Goal: Task Accomplishment & Management: Manage account settings

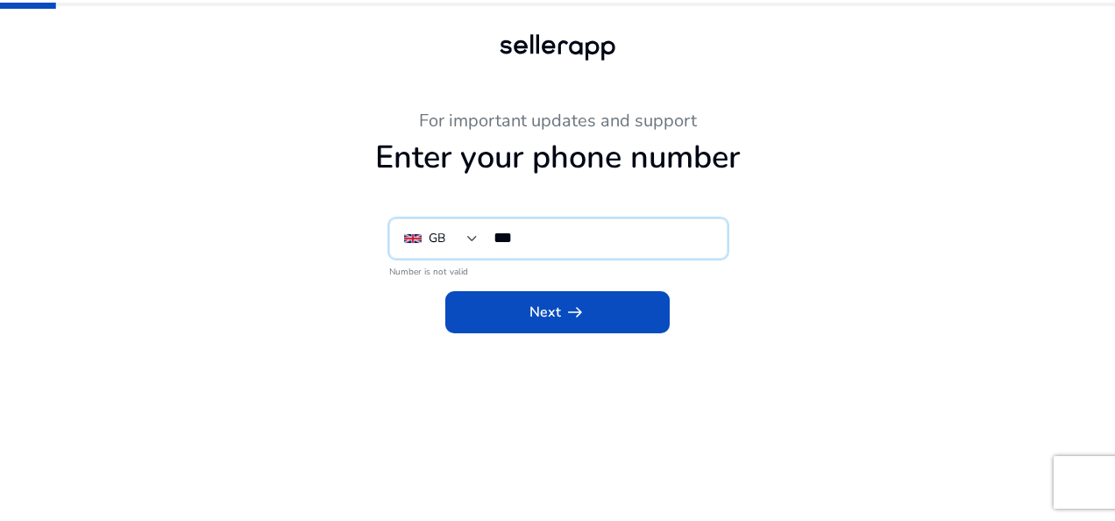
click at [554, 230] on input "***" at bounding box center [602, 237] width 219 height 19
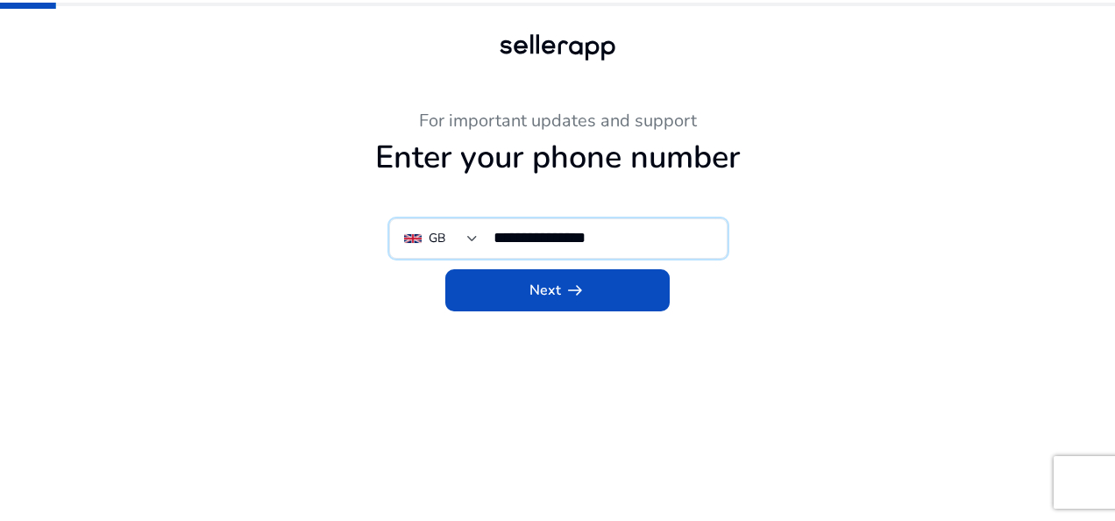
type input "**********"
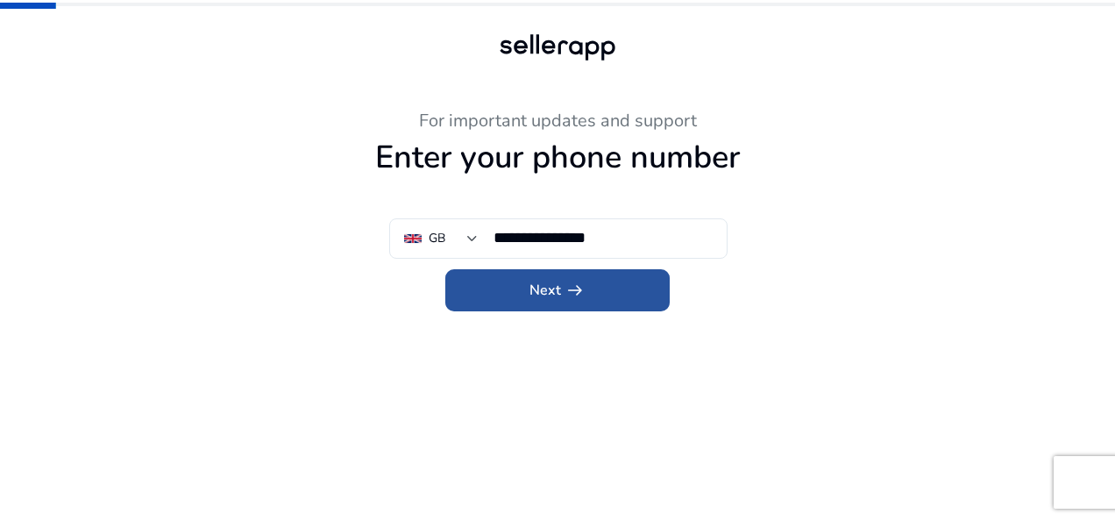
click at [556, 293] on span "Next arrow_right_alt" at bounding box center [557, 290] width 56 height 21
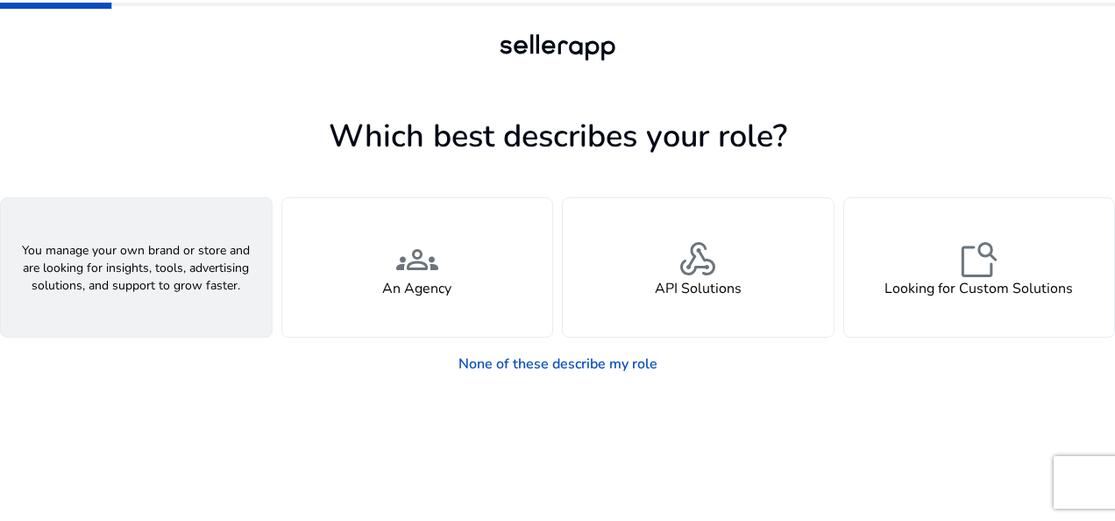
click at [209, 289] on div "person A Seller" at bounding box center [136, 267] width 271 height 138
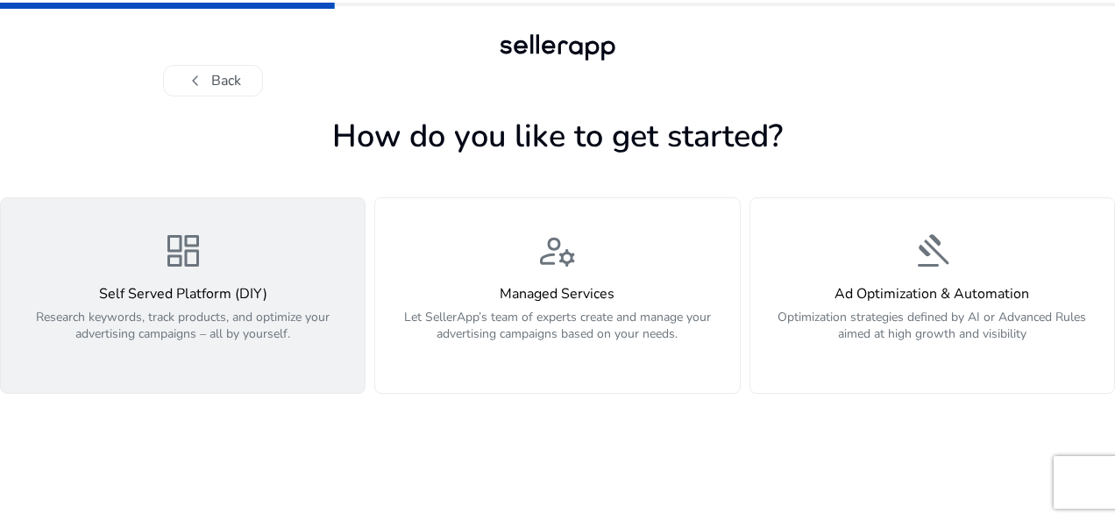
click at [165, 306] on div "Self Served Platform (DIY) Research keywords, track products, and optimize your…" at bounding box center [182, 323] width 343 height 75
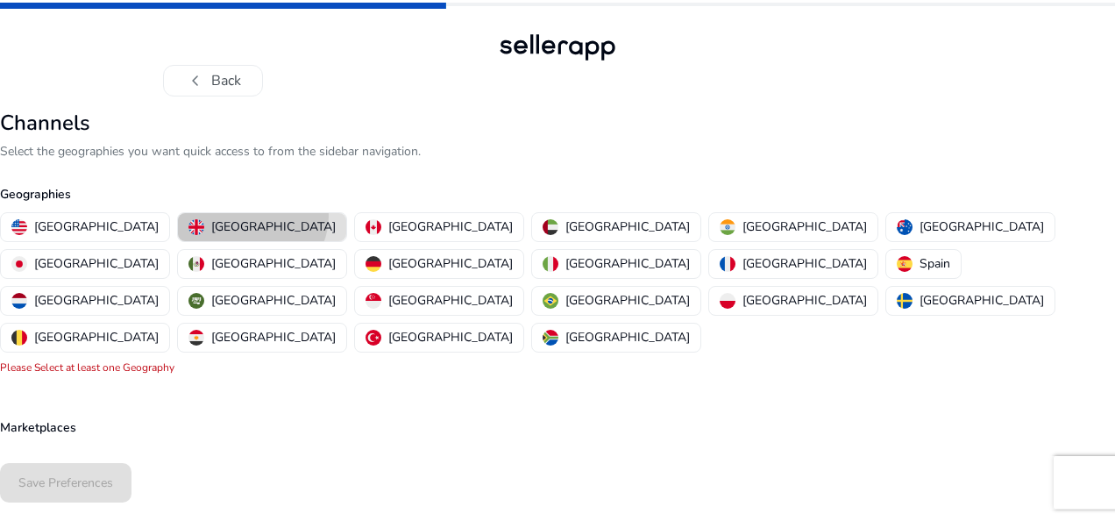
click at [201, 215] on button "[GEOGRAPHIC_DATA]" at bounding box center [262, 227] width 168 height 28
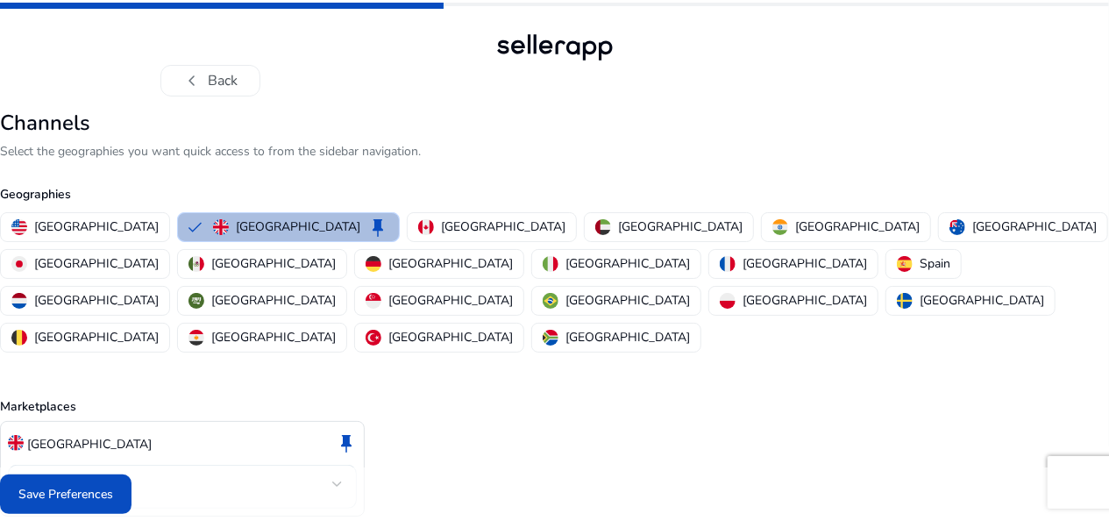
scroll to position [24, 0]
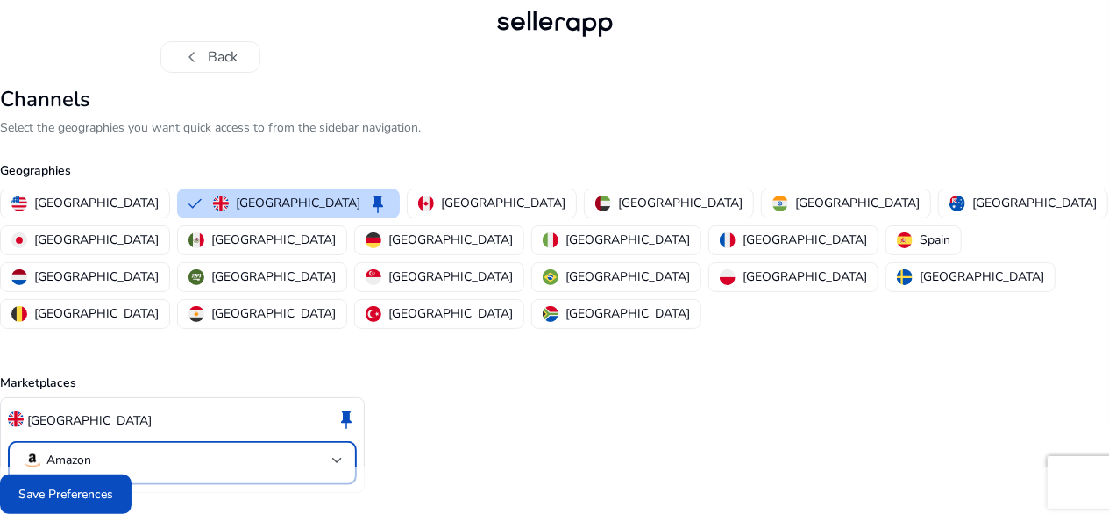
click at [343, 450] on div at bounding box center [337, 460] width 11 height 21
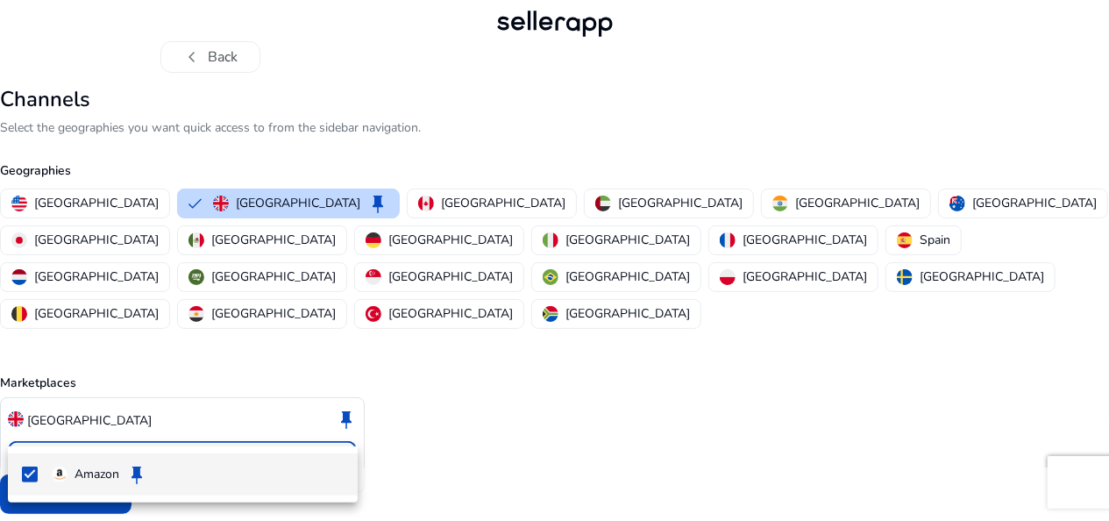
click at [430, 384] on div at bounding box center [554, 260] width 1109 height 521
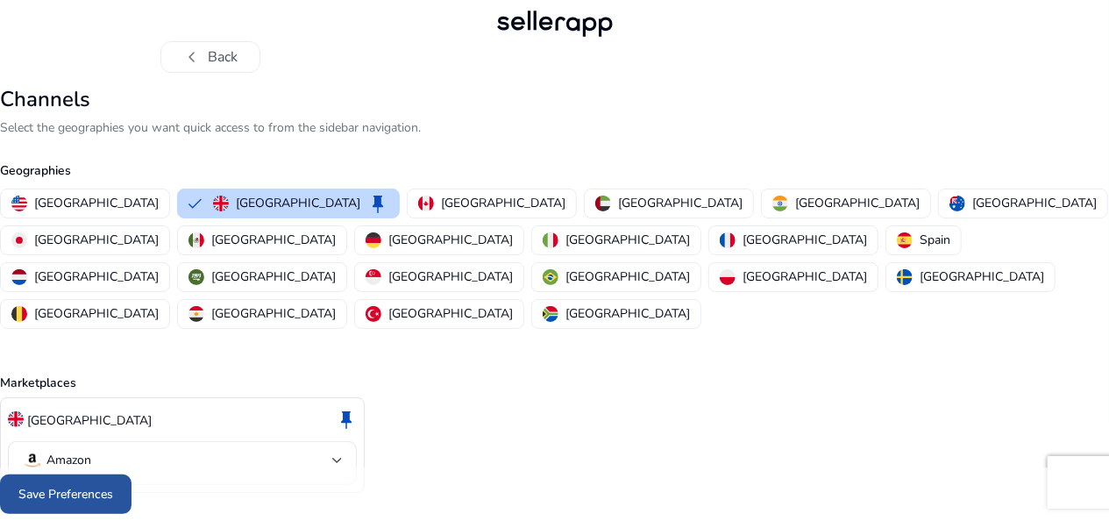
click at [111, 506] on span at bounding box center [65, 494] width 131 height 42
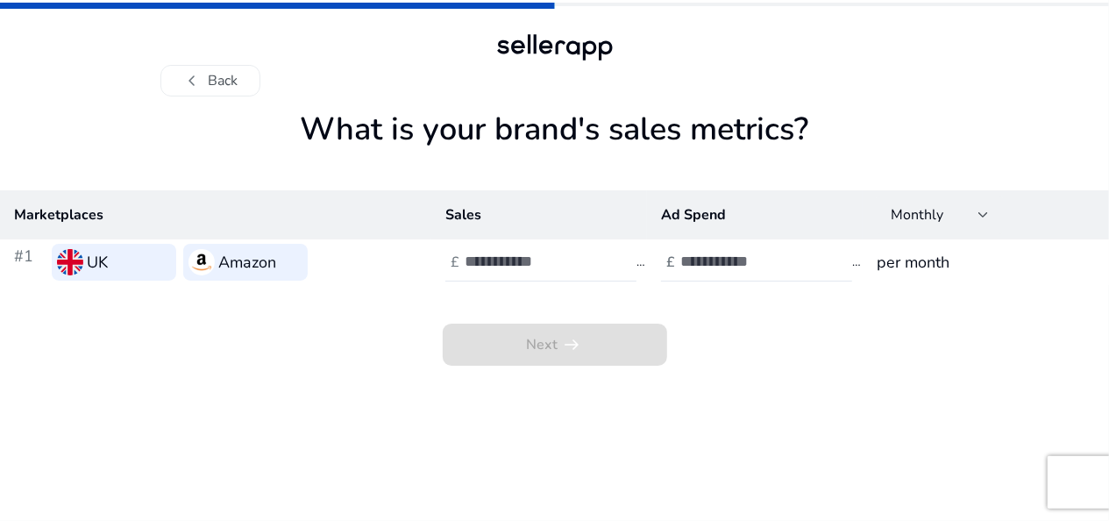
scroll to position [0, 0]
click at [534, 257] on input "number" at bounding box center [526, 261] width 118 height 19
type input "*****"
click at [685, 253] on input "number" at bounding box center [743, 261] width 118 height 19
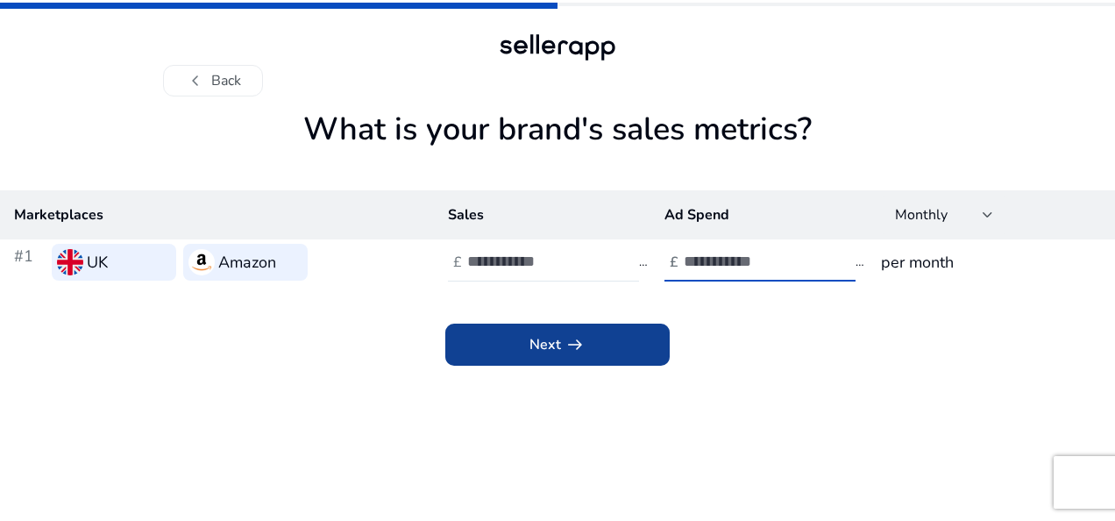
type input "****"
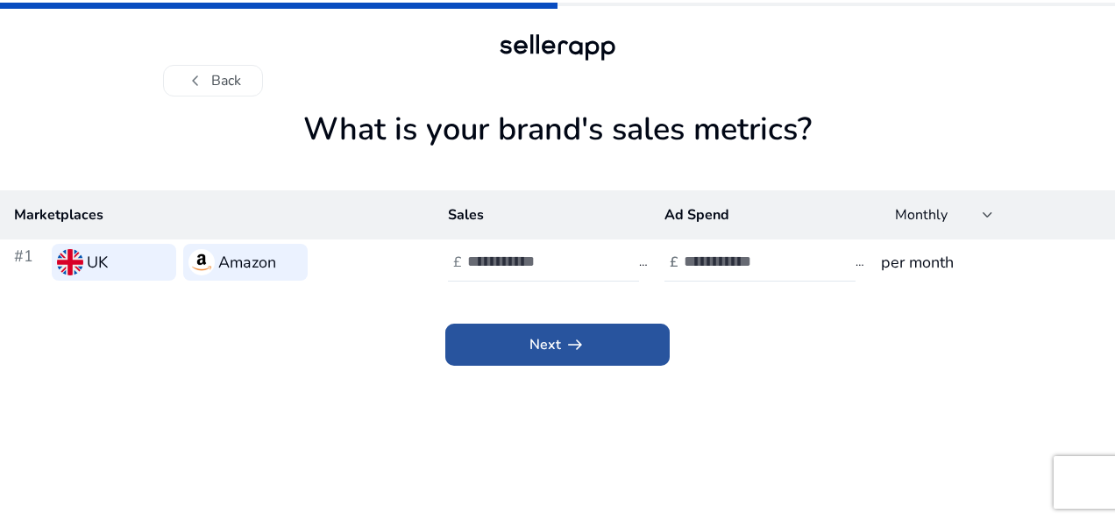
click at [585, 351] on span at bounding box center [557, 344] width 224 height 42
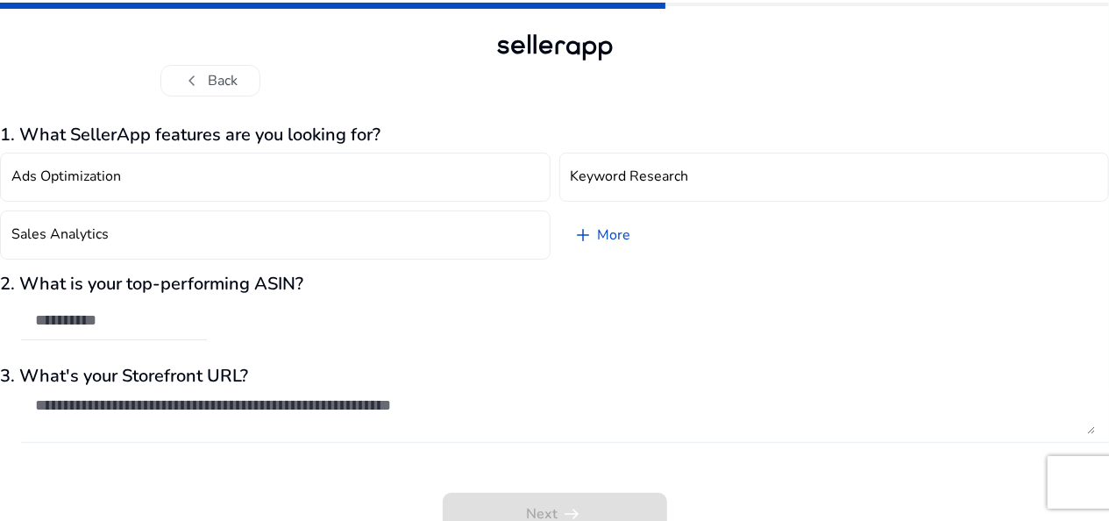
scroll to position [14, 0]
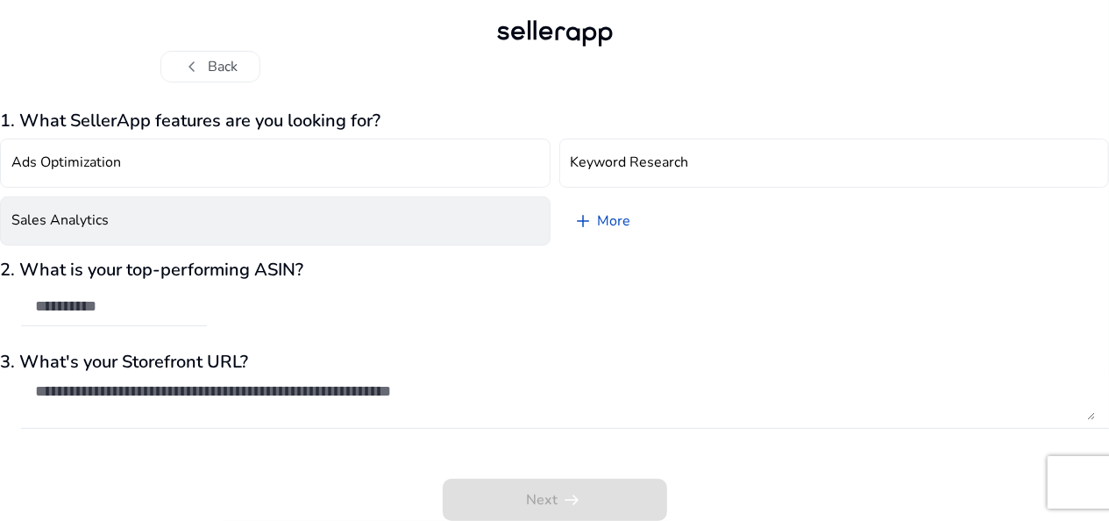
click at [223, 233] on button "Sales Analytics" at bounding box center [275, 220] width 550 height 49
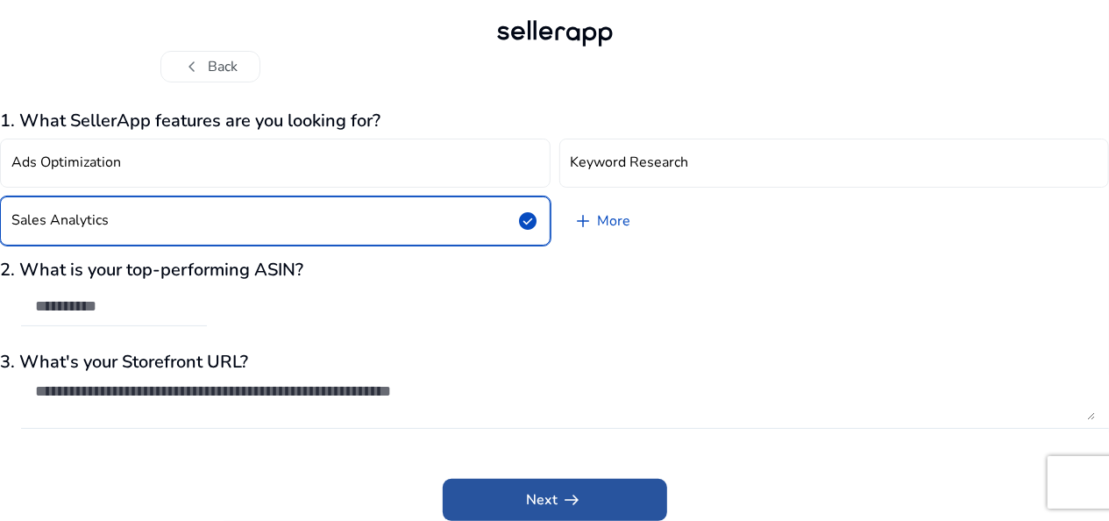
click at [553, 478] on span at bounding box center [555, 499] width 224 height 42
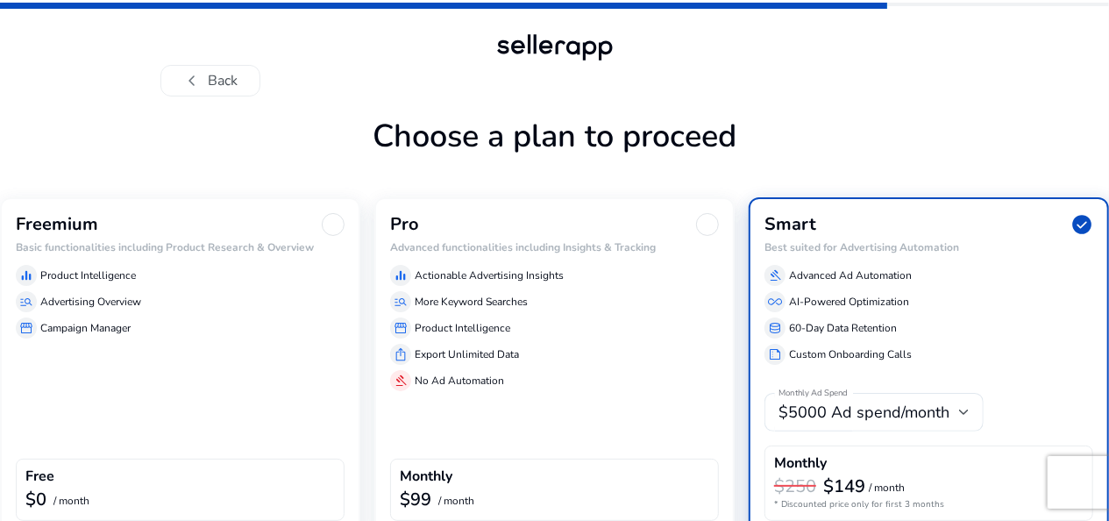
scroll to position [92, 0]
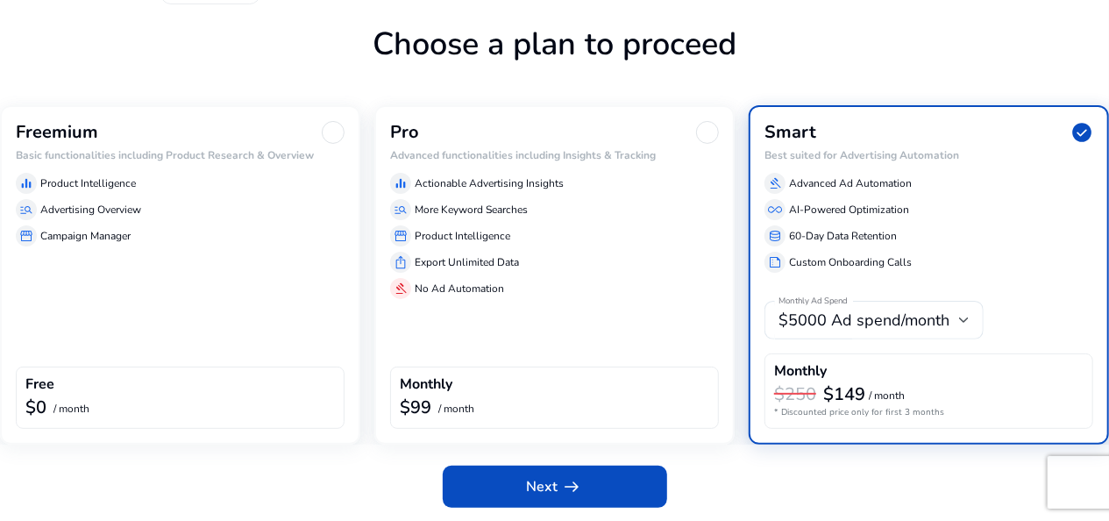
click at [226, 303] on div "Freemium Basic functionalities including Product Research & Overview equalizer …" at bounding box center [180, 274] width 360 height 339
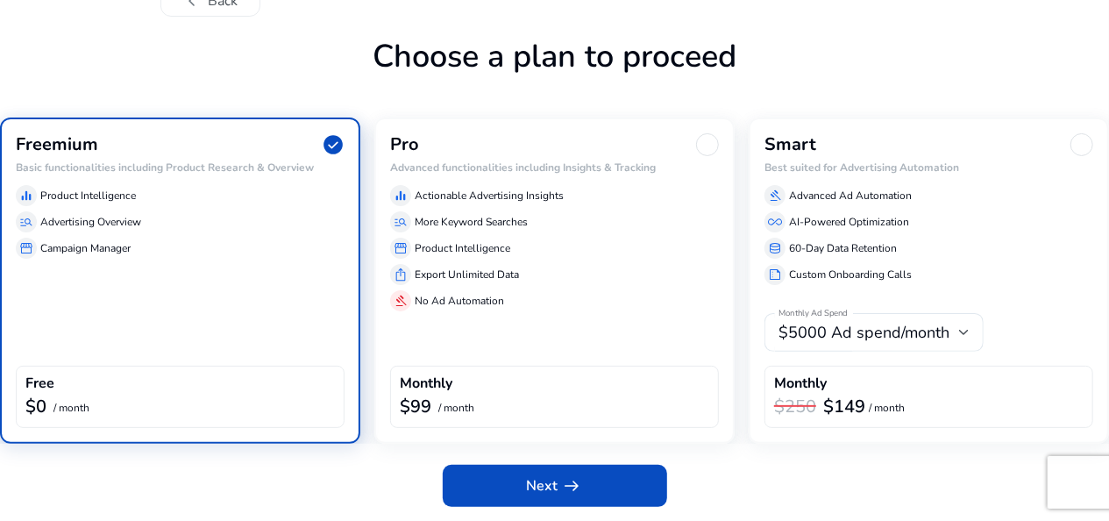
scroll to position [79, 0]
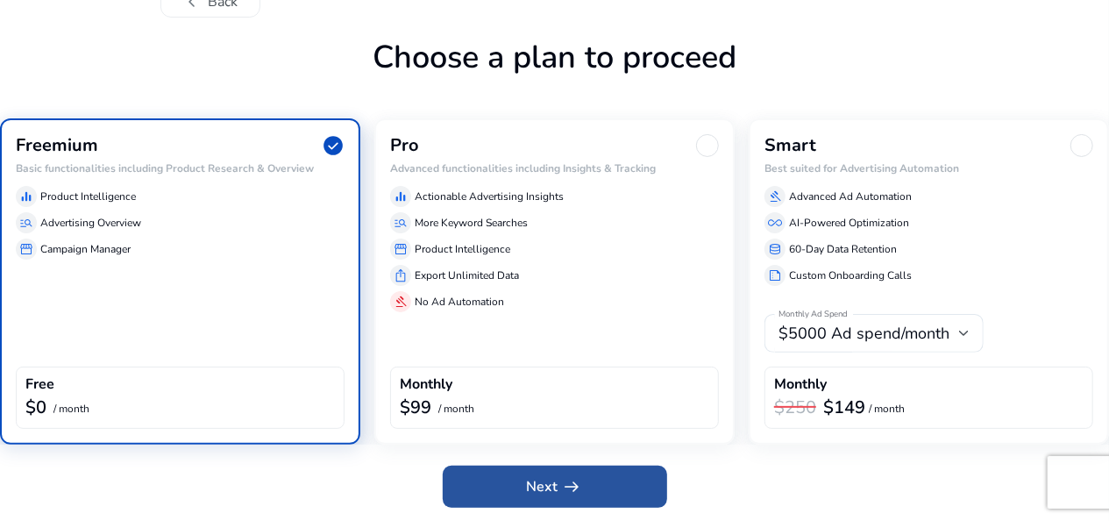
click at [533, 487] on span "Next arrow_right_alt" at bounding box center [555, 486] width 56 height 21
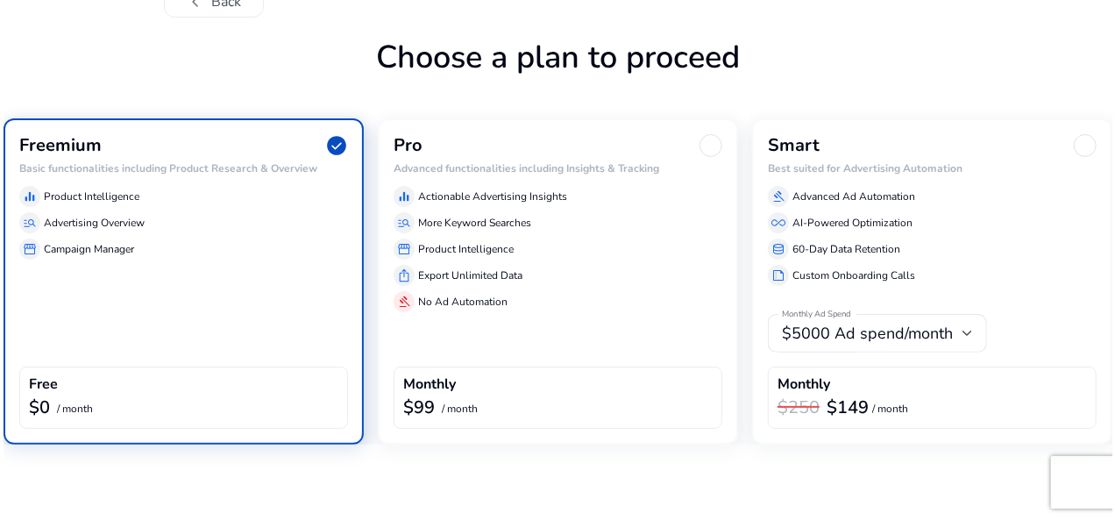
scroll to position [0, 0]
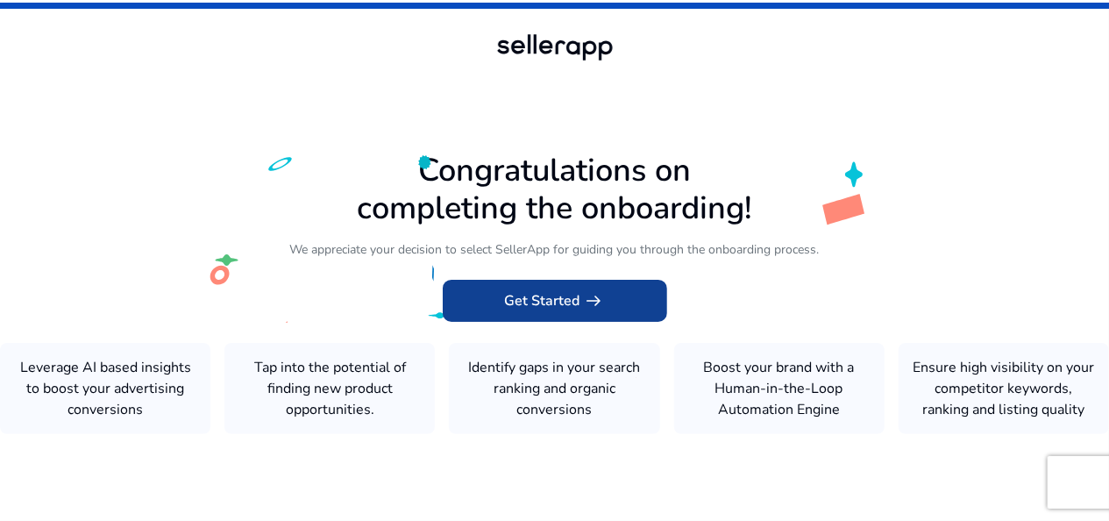
click at [540, 295] on span "Get Started arrow_right_alt" at bounding box center [555, 300] width 100 height 21
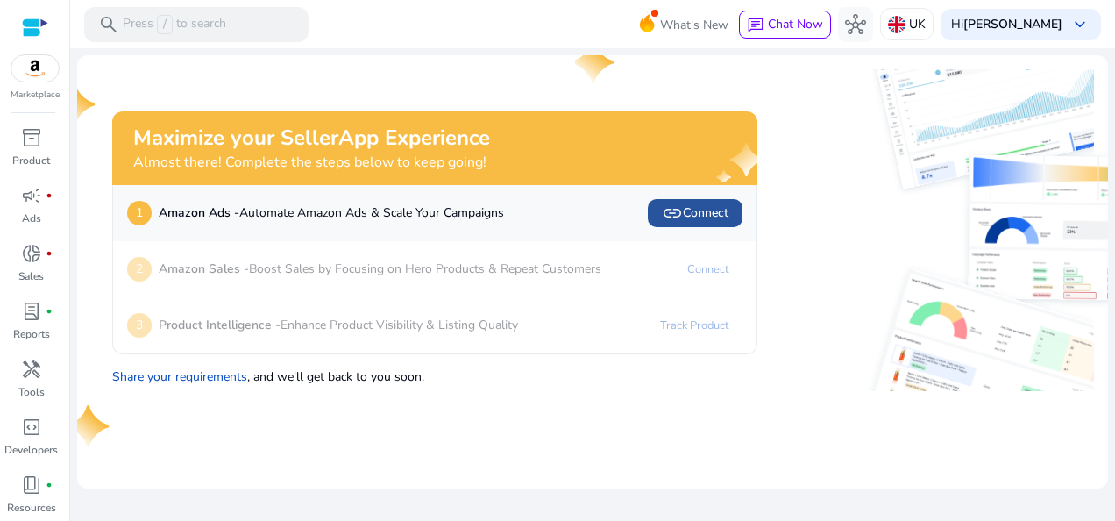
click at [683, 209] on span "link Connect" at bounding box center [695, 212] width 67 height 21
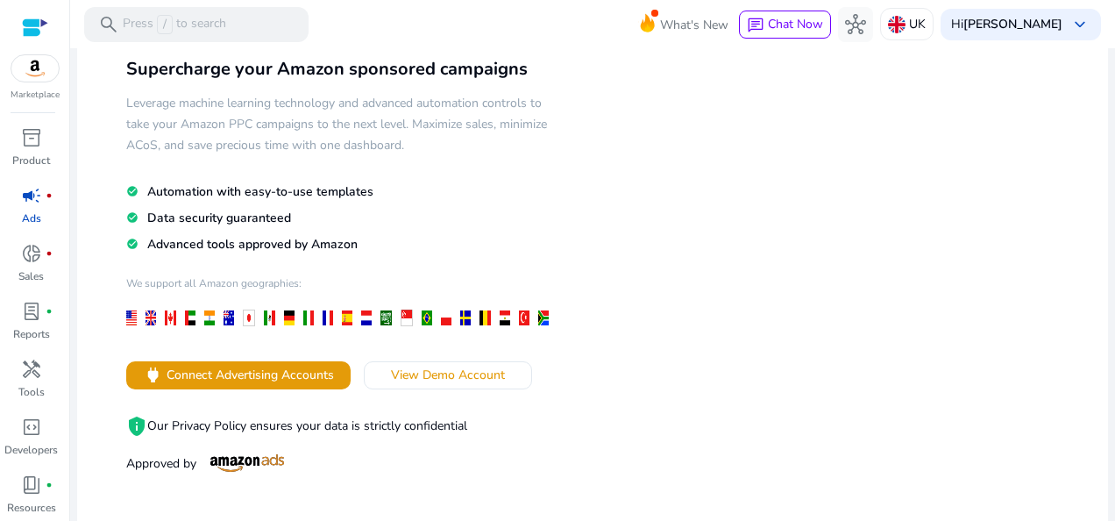
scroll to position [161, 0]
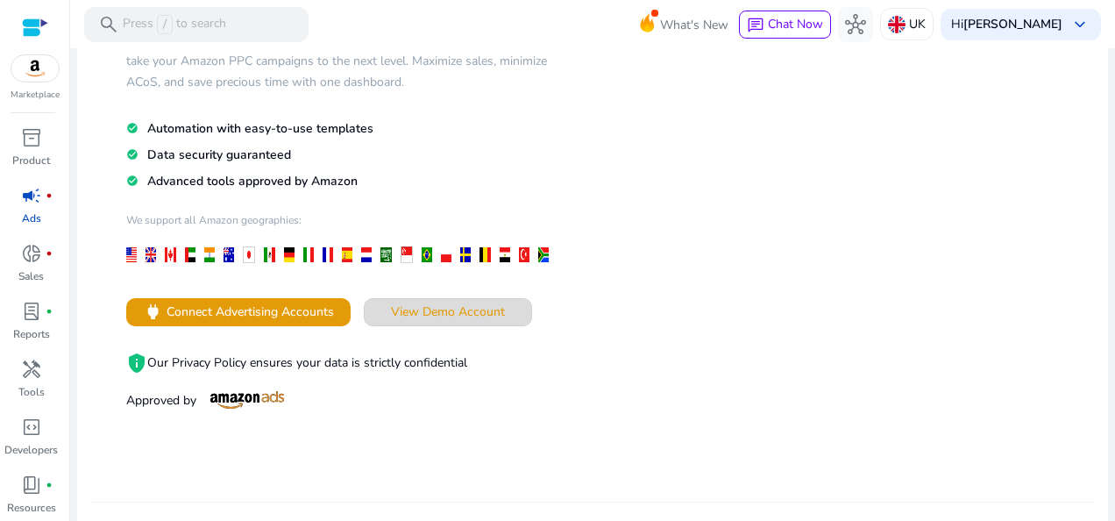
click at [435, 317] on span "View Demo Account" at bounding box center [448, 311] width 114 height 18
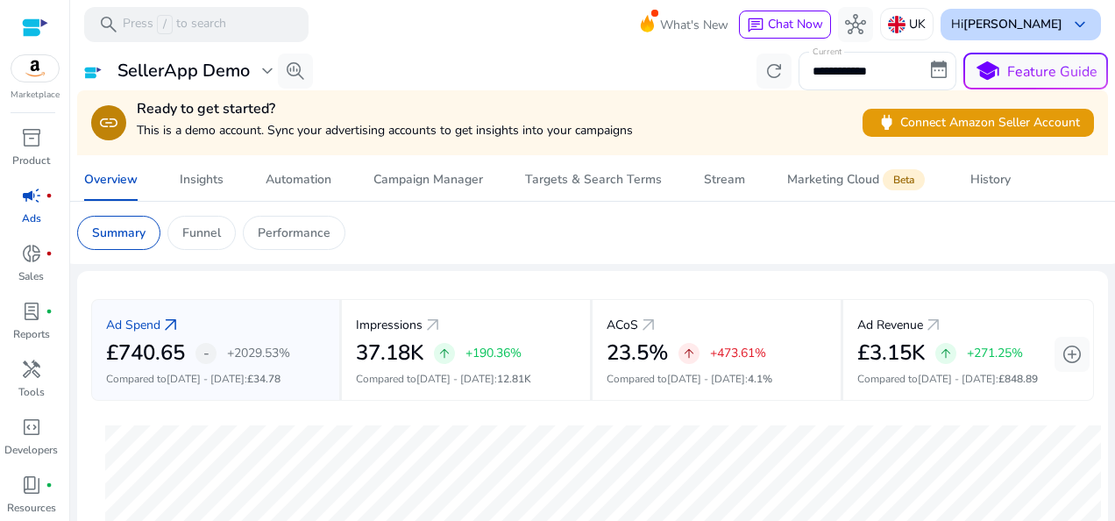
click at [1043, 21] on b "[PERSON_NAME]" at bounding box center [1012, 24] width 99 height 17
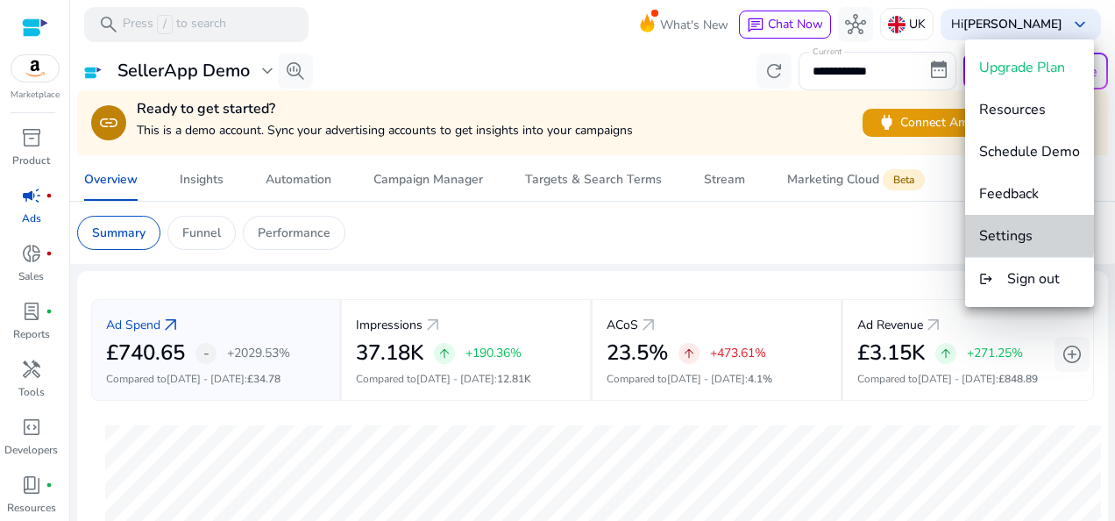
click at [1020, 228] on span "Settings" at bounding box center [1005, 235] width 53 height 19
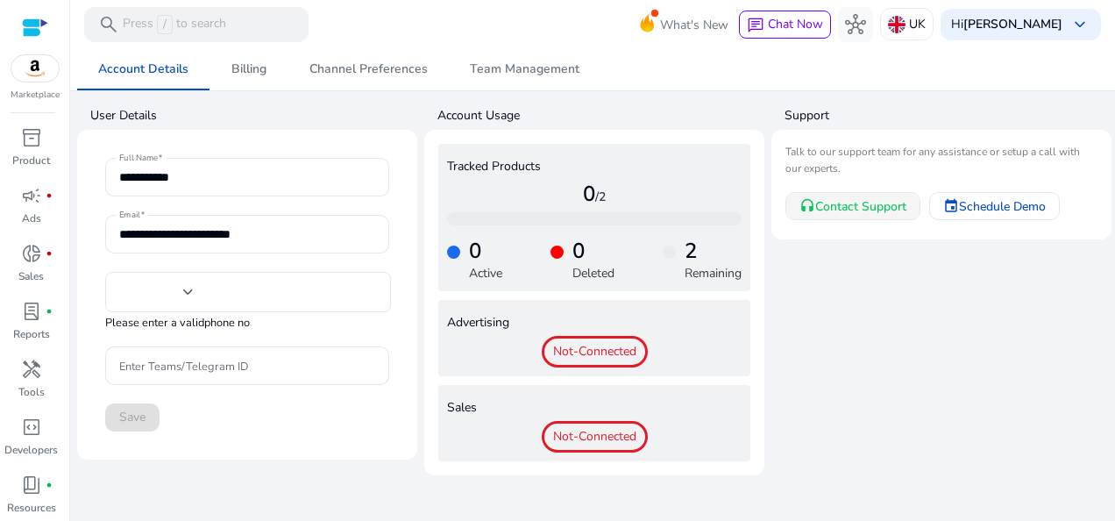
type input "***"
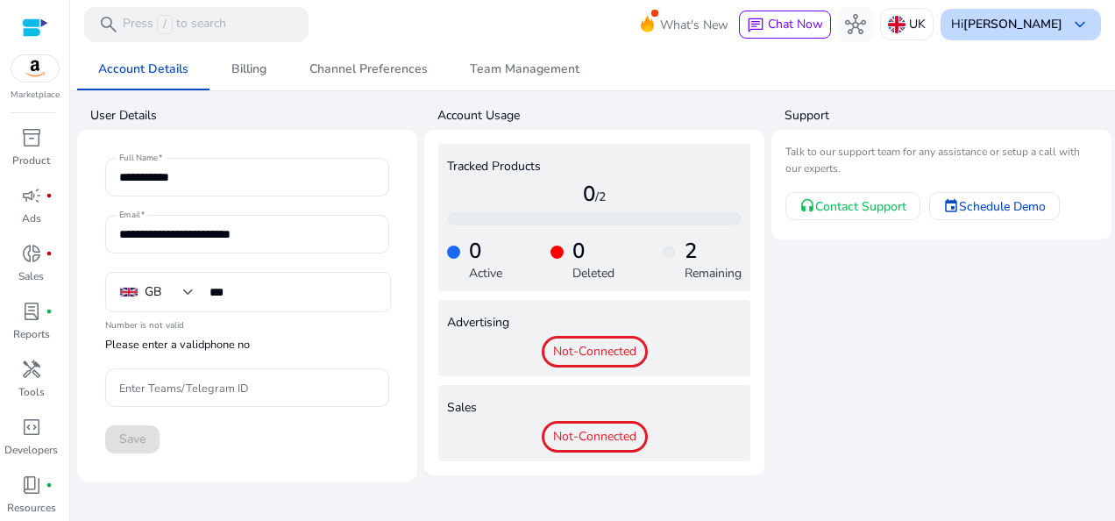
click at [1055, 23] on b "[PERSON_NAME]" at bounding box center [1012, 24] width 99 height 17
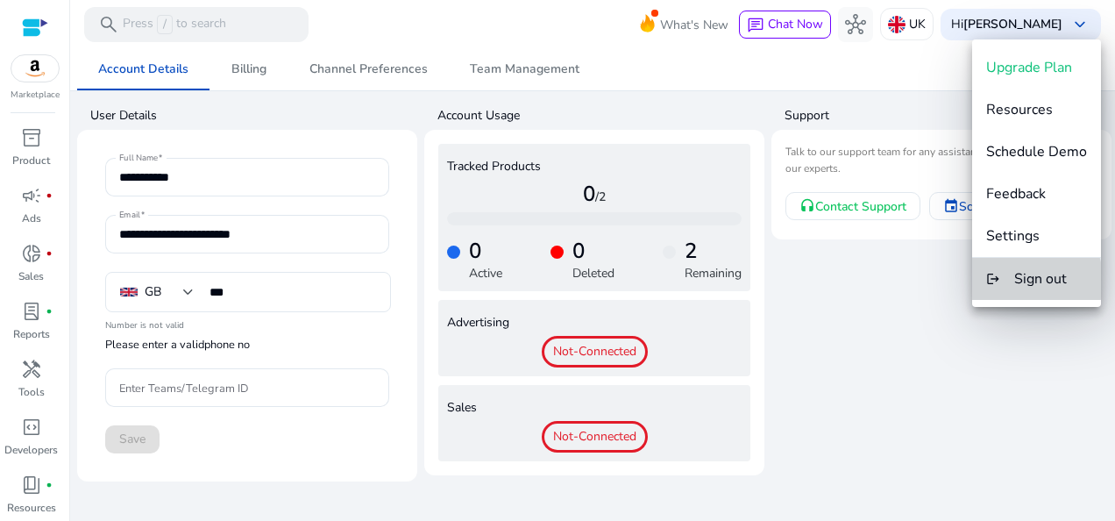
click at [1007, 280] on button "logout Sign out" at bounding box center [1036, 279] width 129 height 42
